Goal: Task Accomplishment & Management: Complete application form

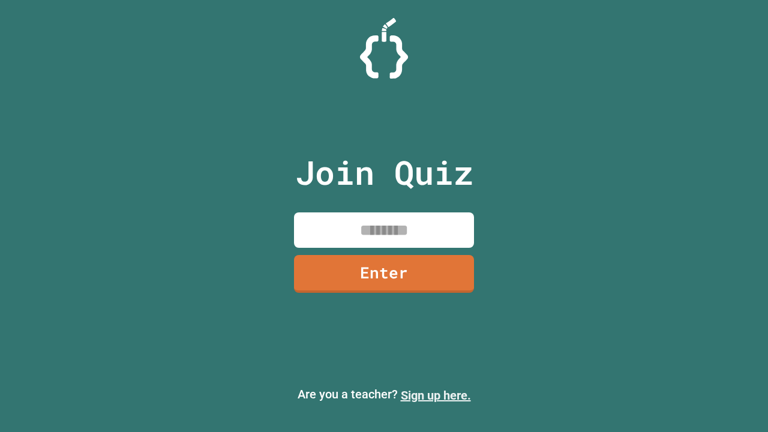
click at [436, 396] on link "Sign up here." at bounding box center [436, 395] width 70 height 14
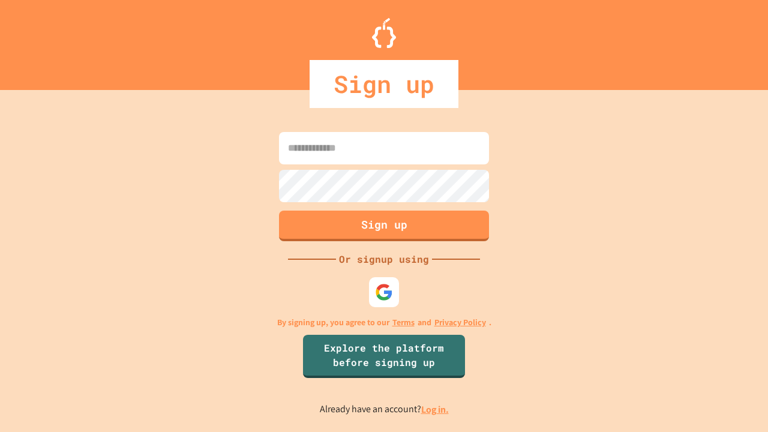
click at [436, 409] on link "Log in." at bounding box center [435, 409] width 28 height 13
